Goal: Task Accomplishment & Management: Use online tool/utility

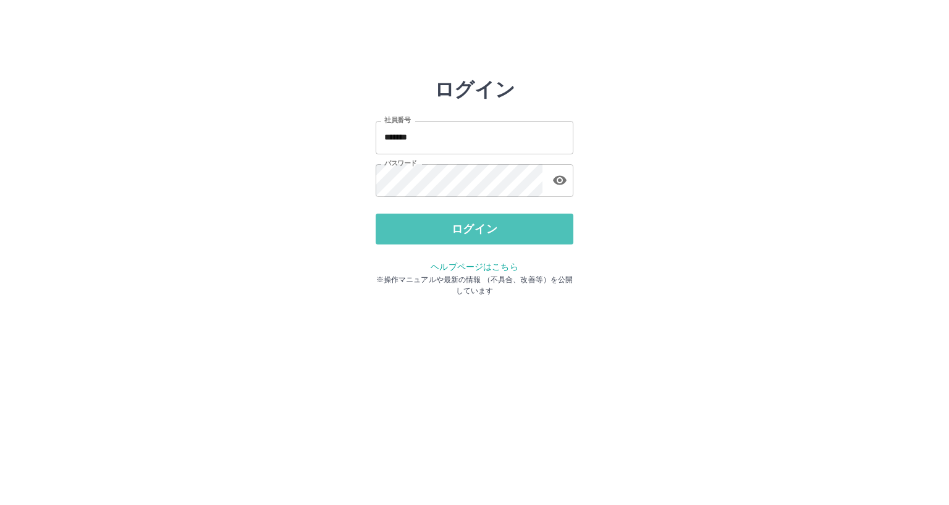
click at [422, 228] on button "ログイン" at bounding box center [475, 229] width 198 height 31
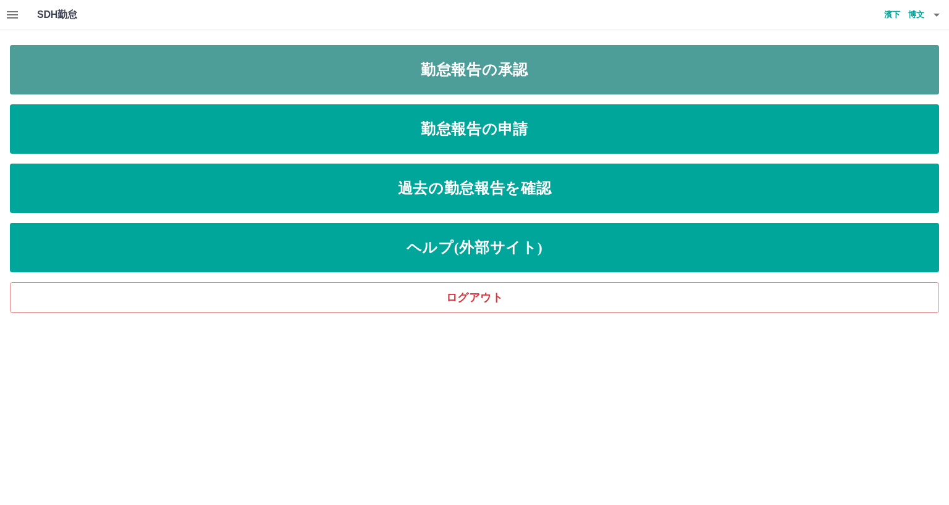
click at [413, 63] on link "勤怠報告の承認" at bounding box center [474, 69] width 929 height 49
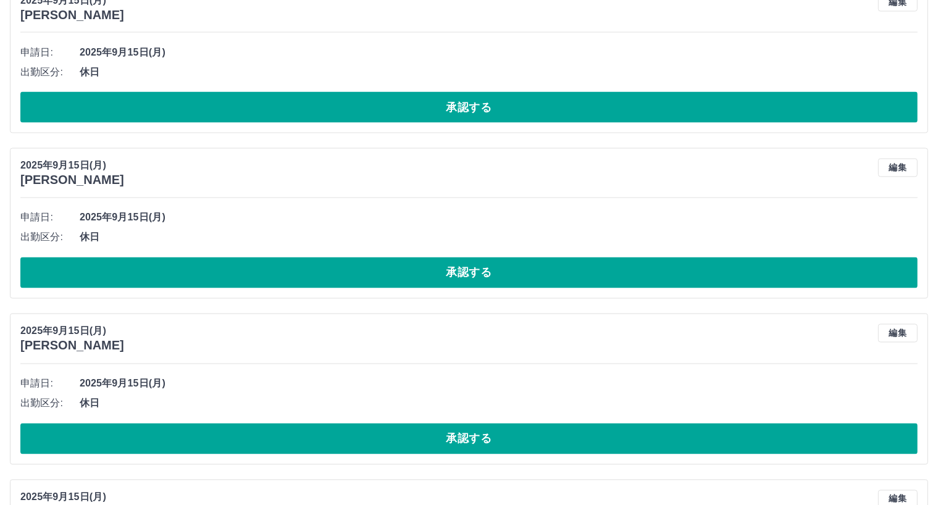
scroll to position [2199, 0]
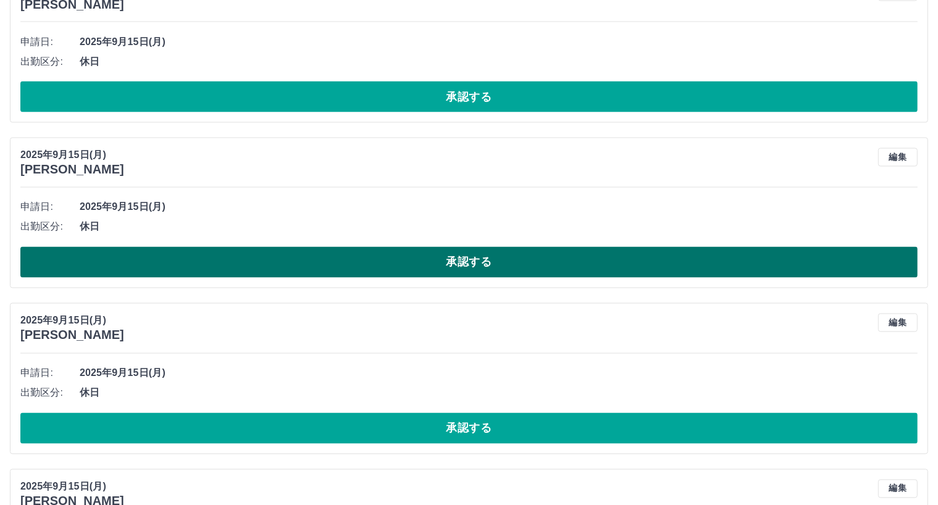
click at [363, 264] on button "承認する" at bounding box center [468, 262] width 897 height 31
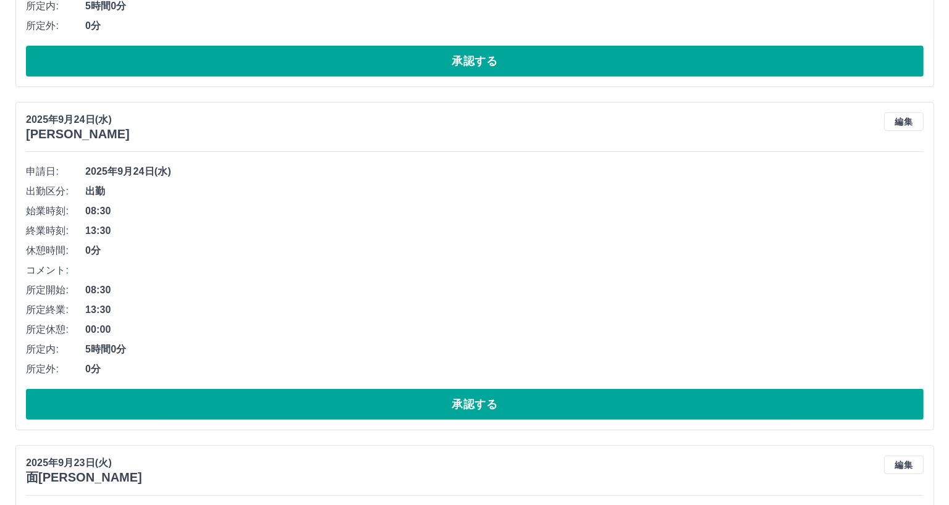
scroll to position [0, 0]
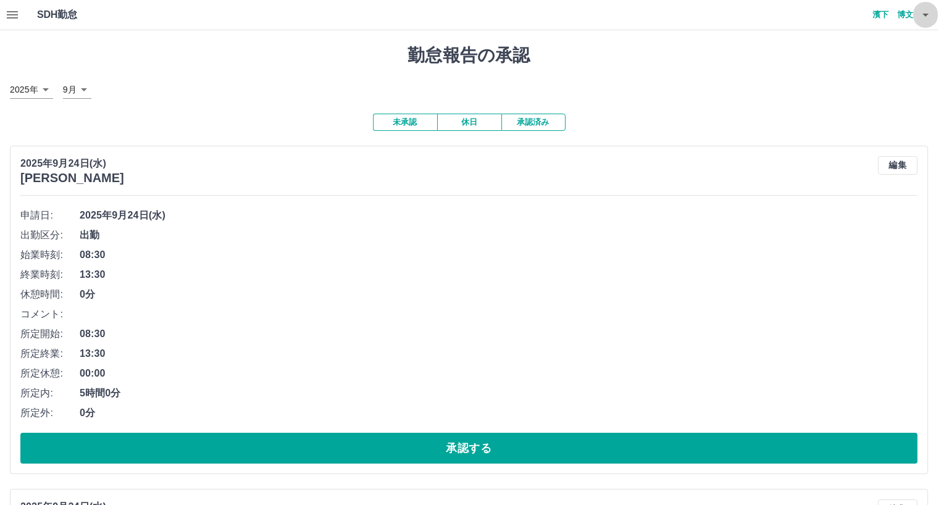
click at [925, 15] on icon "button" at bounding box center [926, 15] width 6 height 3
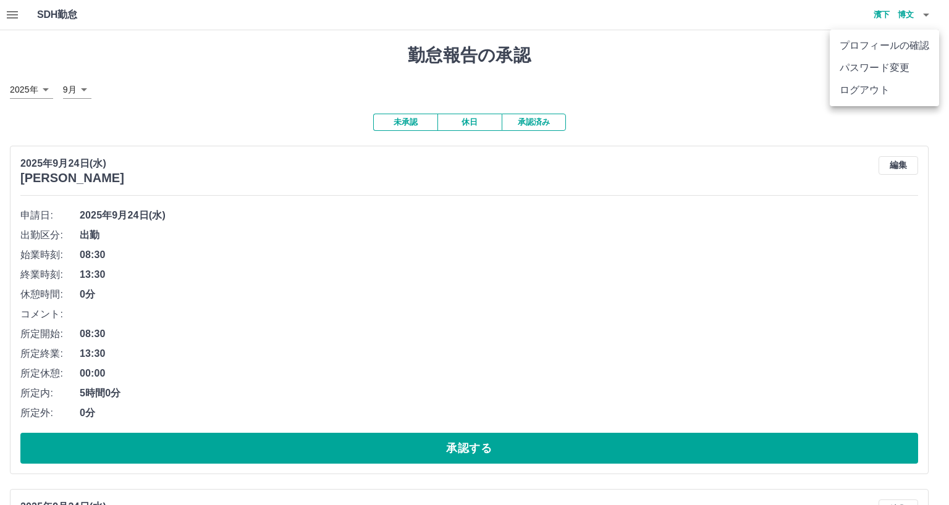
click at [847, 93] on li "ログアウト" at bounding box center [883, 90] width 109 height 22
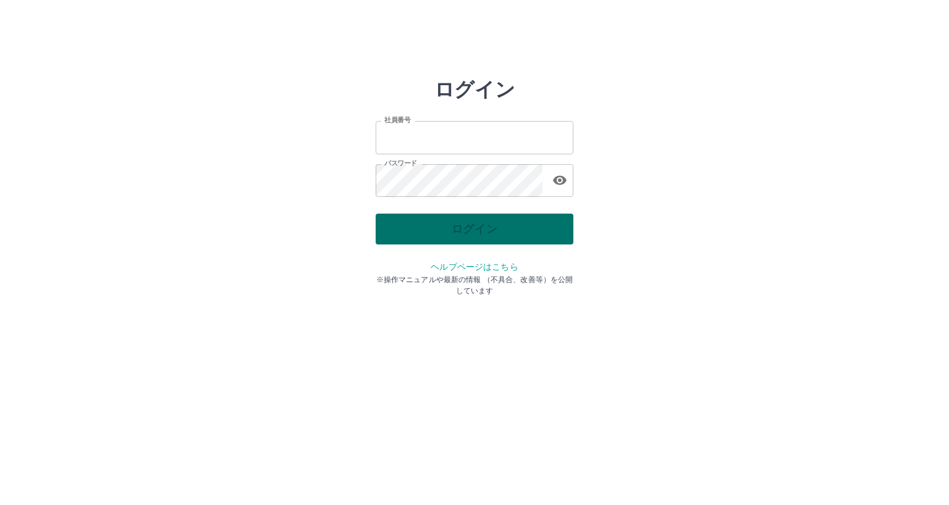
type input "*******"
click at [393, 230] on div "ログイン" at bounding box center [475, 229] width 198 height 31
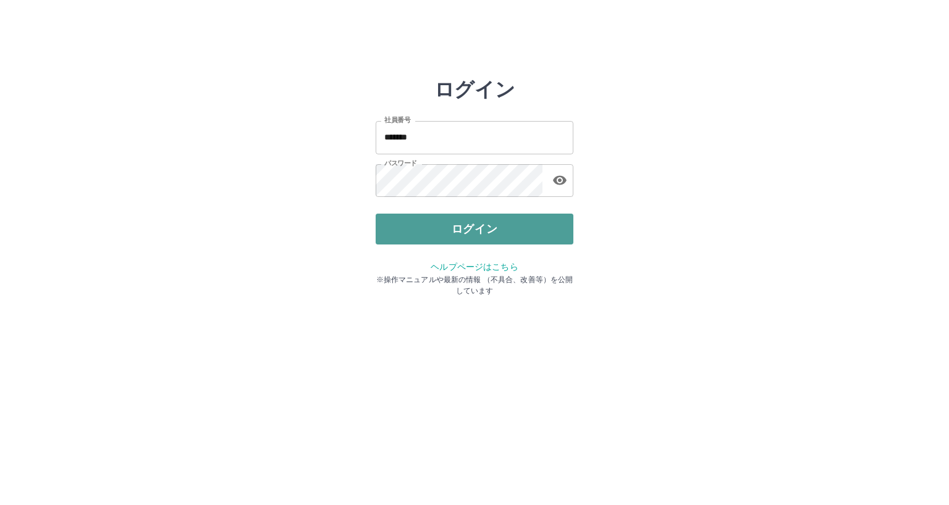
click at [393, 230] on button "ログイン" at bounding box center [475, 229] width 198 height 31
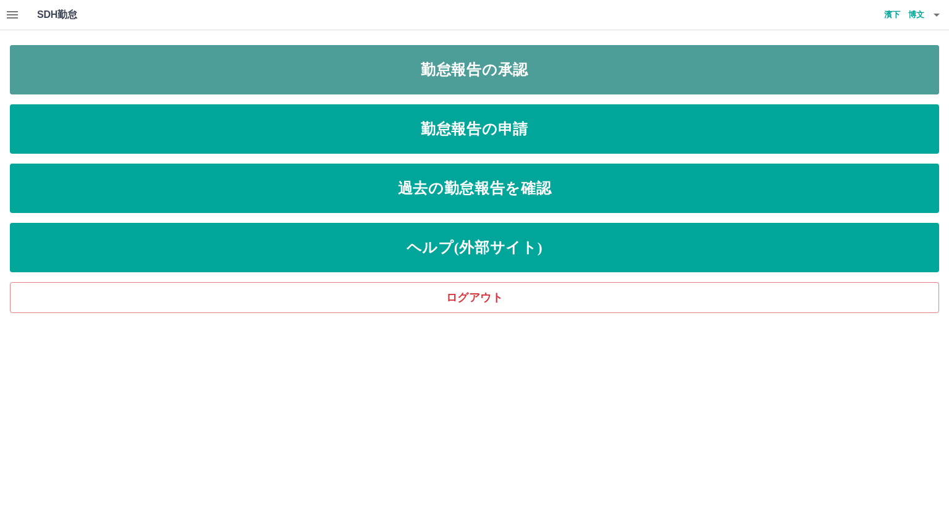
click at [388, 73] on link "勤怠報告の承認" at bounding box center [474, 69] width 929 height 49
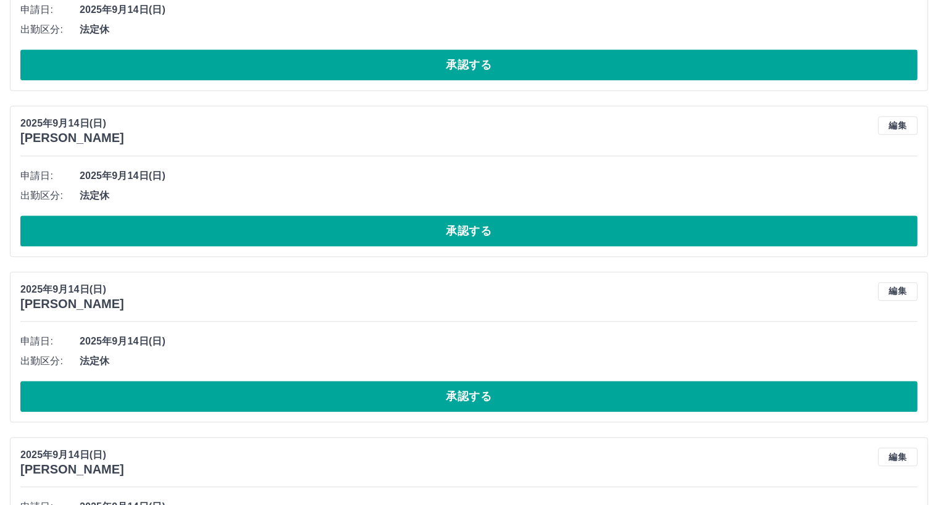
scroll to position [2923, 0]
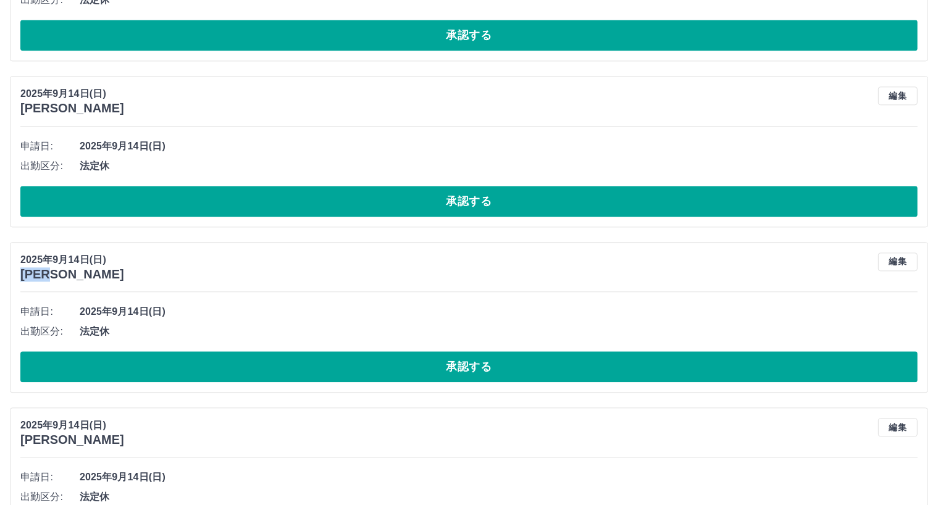
drag, startPoint x: 22, startPoint y: 275, endPoint x: 45, endPoint y: 272, distance: 23.6
click at [79, 271] on h3 "[PERSON_NAME]" at bounding box center [72, 274] width 104 height 14
copy h3 "[PERSON_NAME]"
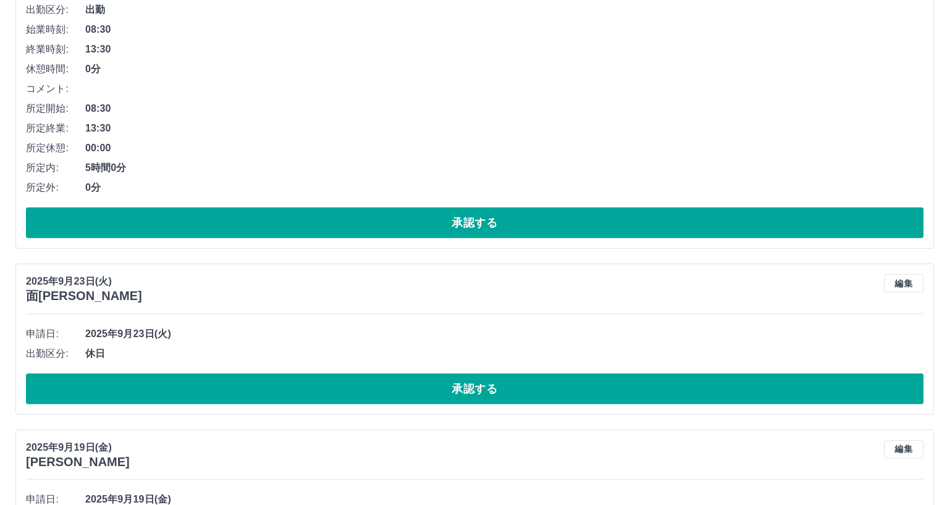
scroll to position [0, 0]
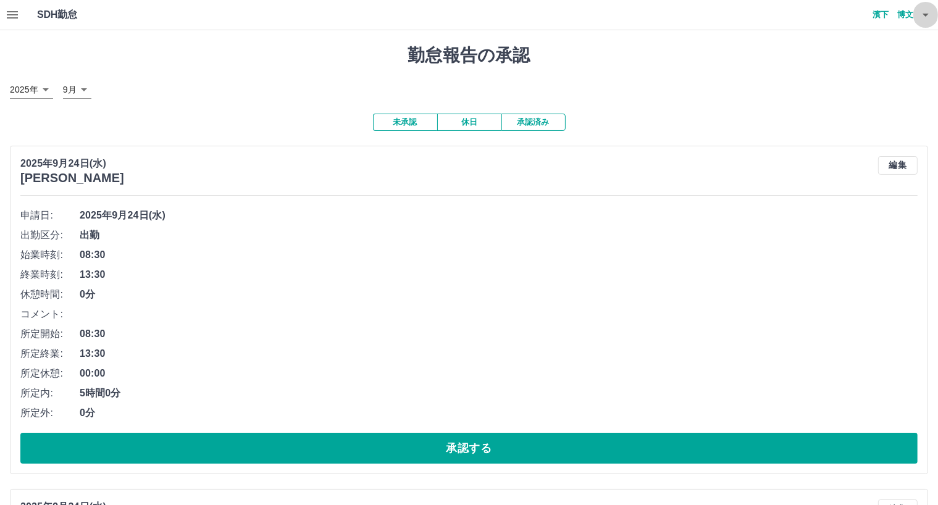
click at [924, 15] on icon "button" at bounding box center [925, 14] width 15 height 15
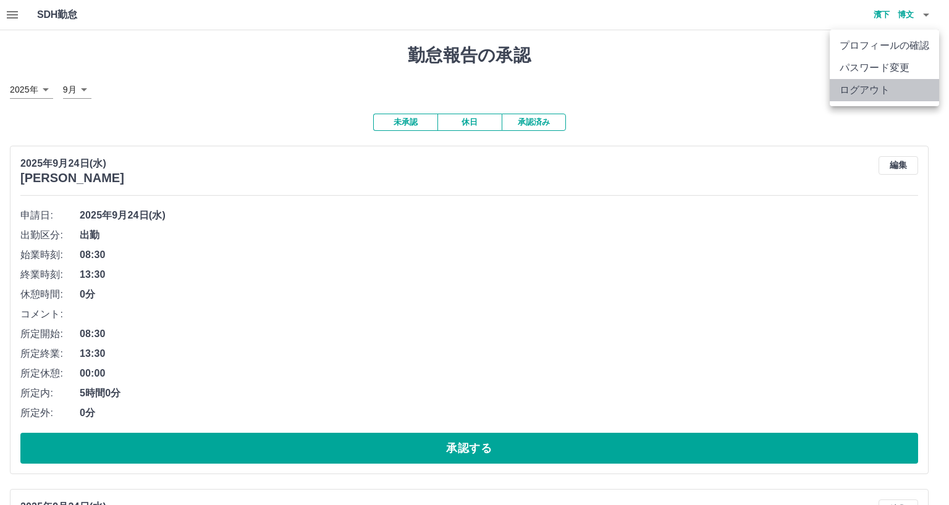
click at [868, 91] on li "ログアウト" at bounding box center [883, 90] width 109 height 22
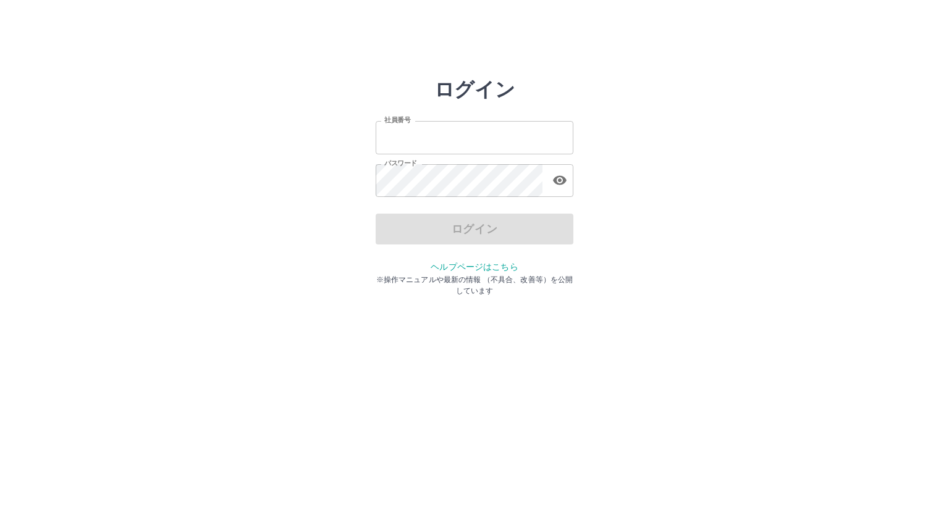
type input "*******"
click at [485, 228] on div "ログイン" at bounding box center [475, 229] width 198 height 31
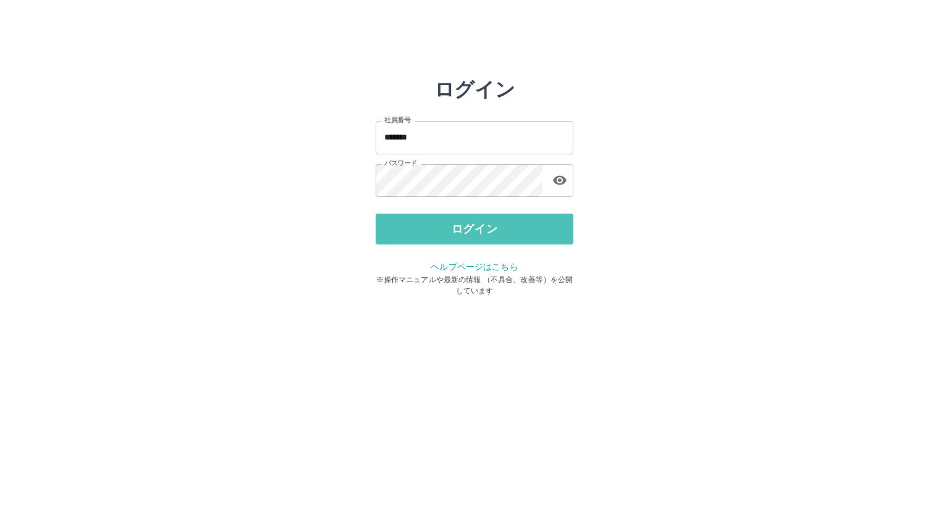
click at [485, 228] on button "ログイン" at bounding box center [475, 229] width 198 height 31
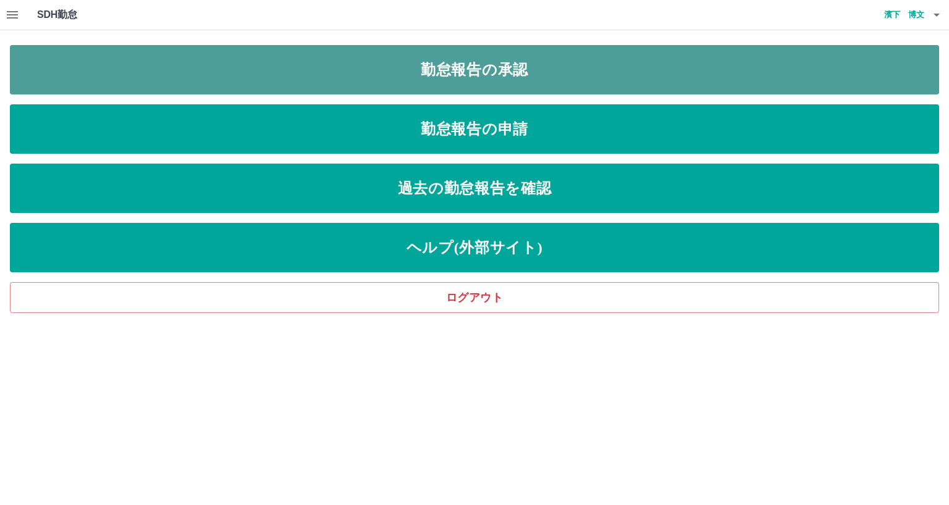
click at [369, 69] on link "勤怠報告の承認" at bounding box center [474, 69] width 929 height 49
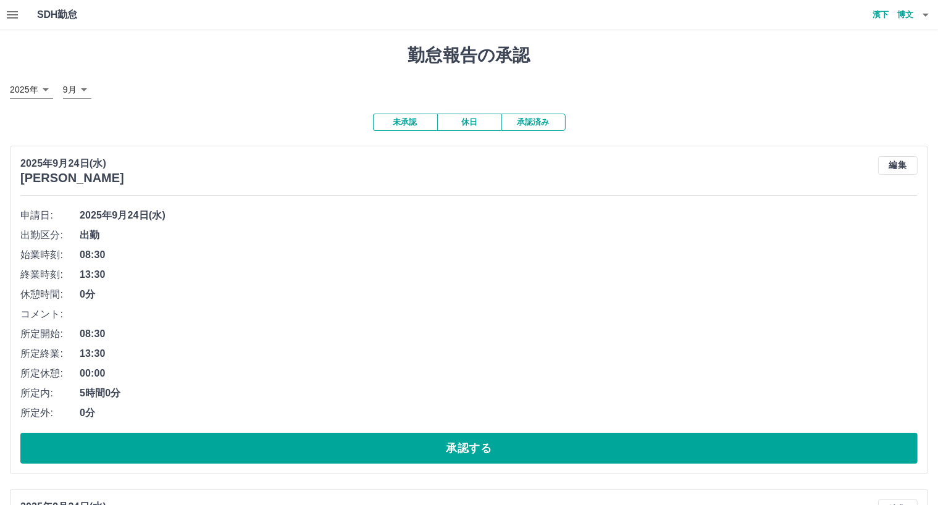
click at [925, 12] on icon "button" at bounding box center [925, 14] width 15 height 15
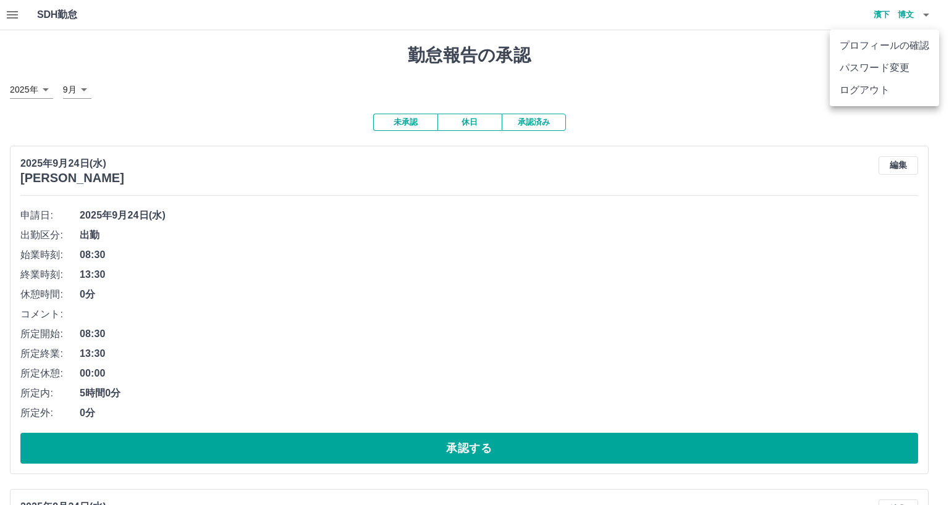
click at [847, 90] on li "ログアウト" at bounding box center [883, 90] width 109 height 22
